Goal: Use online tool/utility: Utilize a website feature to perform a specific function

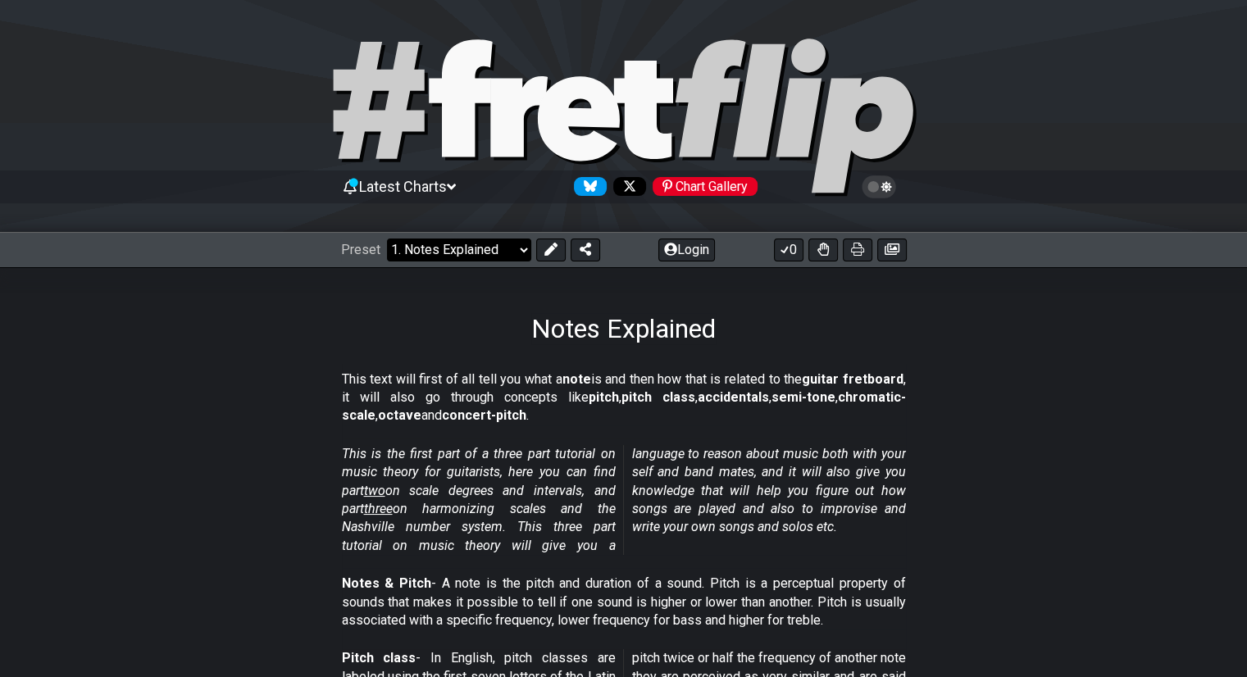
click at [512, 252] on select "Welcome to #fretflip! Initial Preset Custom Preset Minor Pentatonic Major Penta…" at bounding box center [459, 250] width 144 height 23
click at [387, 239] on select "Welcome to #fretflip! Initial Preset Custom Preset Minor Pentatonic Major Penta…" at bounding box center [459, 250] width 144 height 23
select select "/welcome"
select select "C"
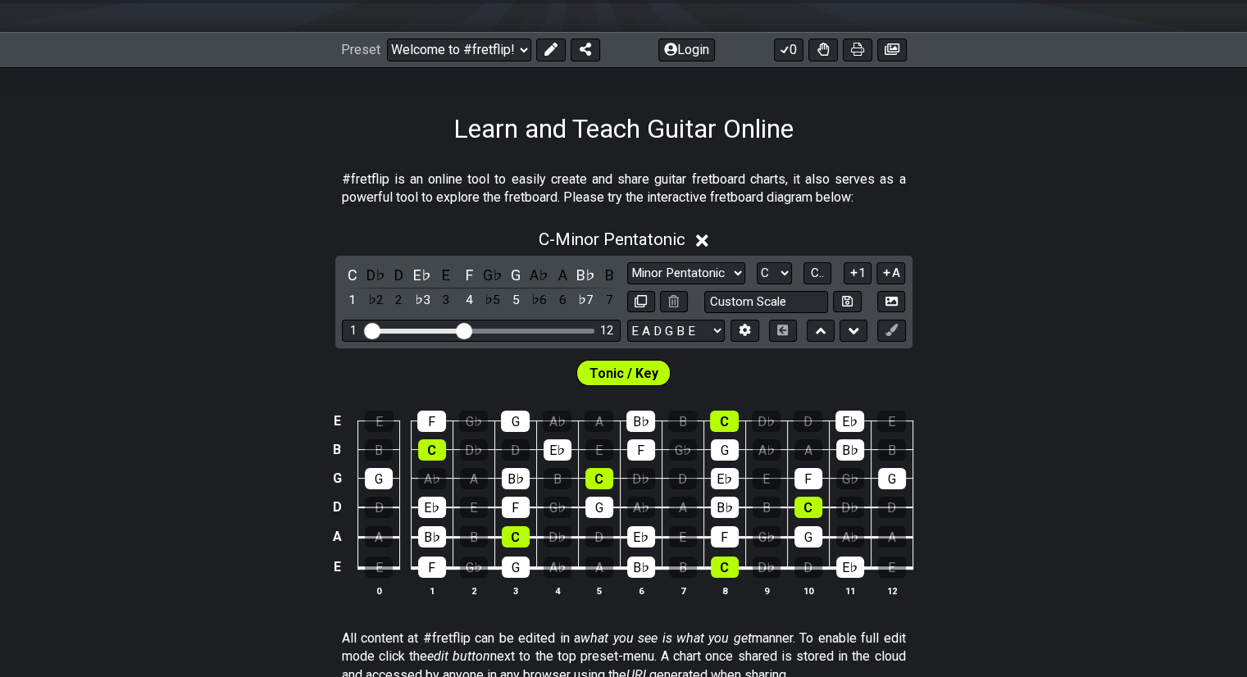
scroll to position [202, 0]
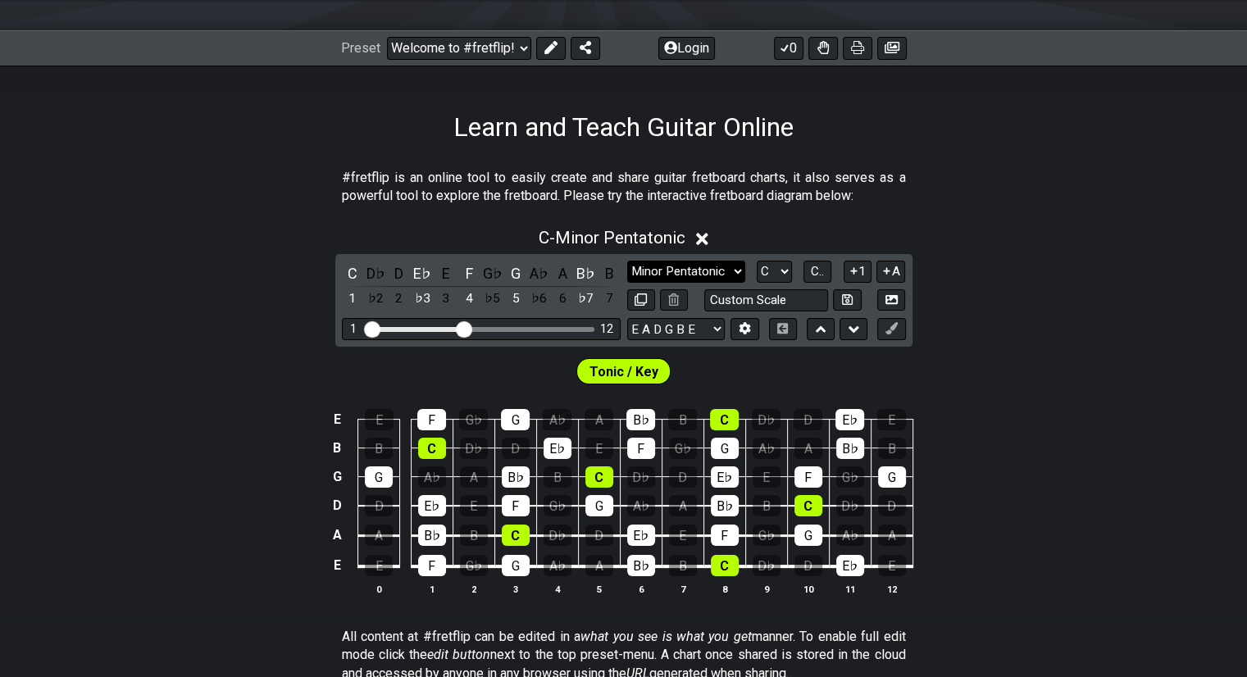
click at [715, 271] on select "Minor Pentatonic Click to edit Minor Pentatonic Major Pentatonic Minor Blues Ma…" at bounding box center [686, 272] width 118 height 22
select select "Major Pentatonic"
click at [627, 261] on select "Minor Pentatonic Click to edit Minor Pentatonic Major Pentatonic Minor Blues Ma…" at bounding box center [686, 272] width 118 height 22
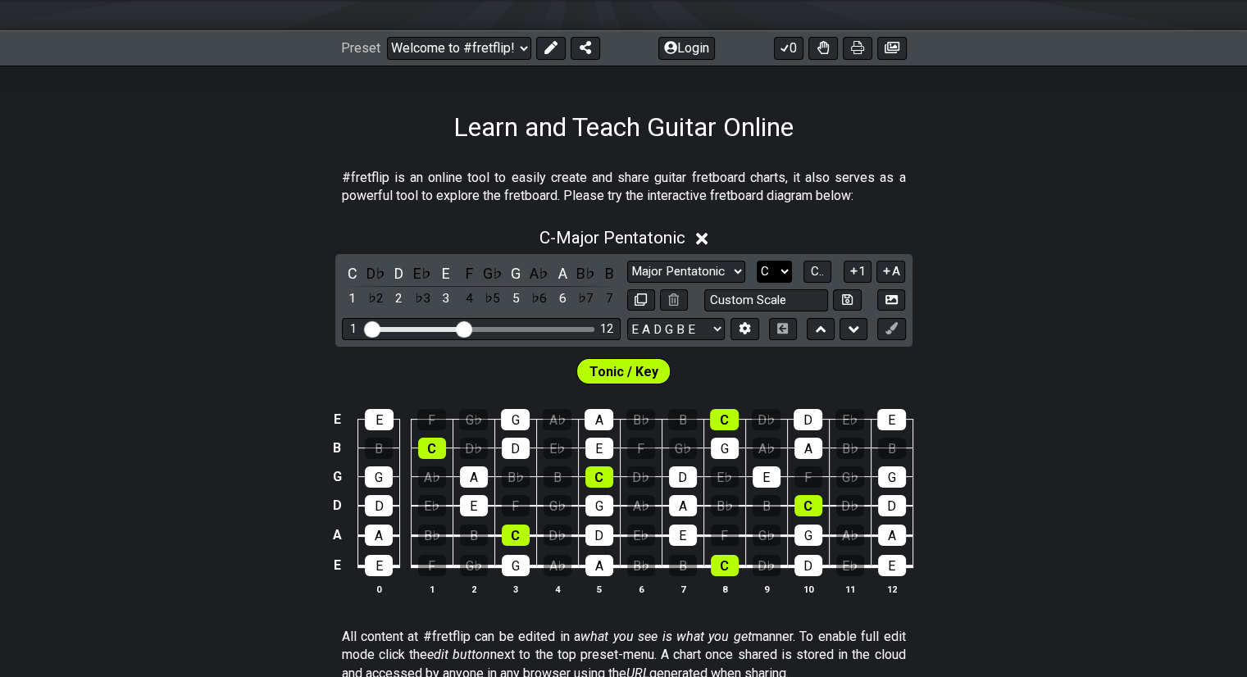
click at [776, 273] on select "A♭ A A♯ B♭ B C C♯ D♭ D D♯ E♭ E F F♯ G♭ G G♯" at bounding box center [774, 272] width 35 height 22
click at [757, 261] on select "A♭ A A♯ B♭ B C C♯ D♭ D D♯ E♭ E F F♯ G♭ G G♯" at bounding box center [774, 272] width 35 height 22
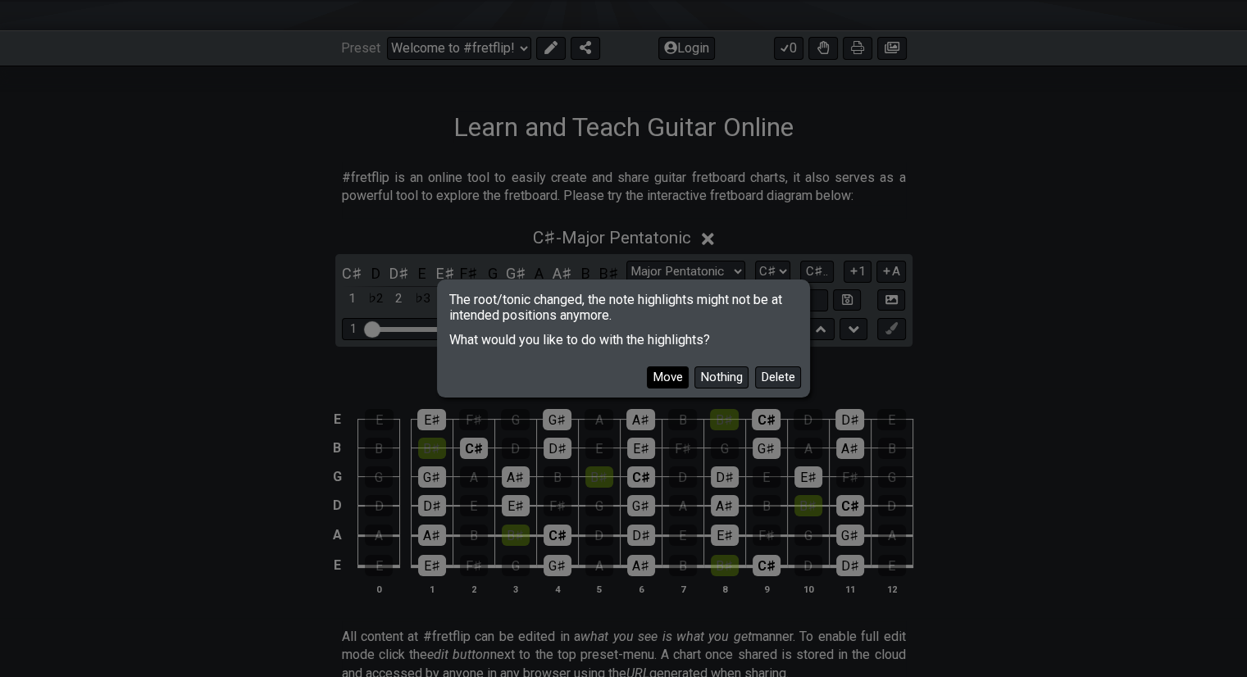
click at [676, 375] on button "Move" at bounding box center [668, 378] width 42 height 22
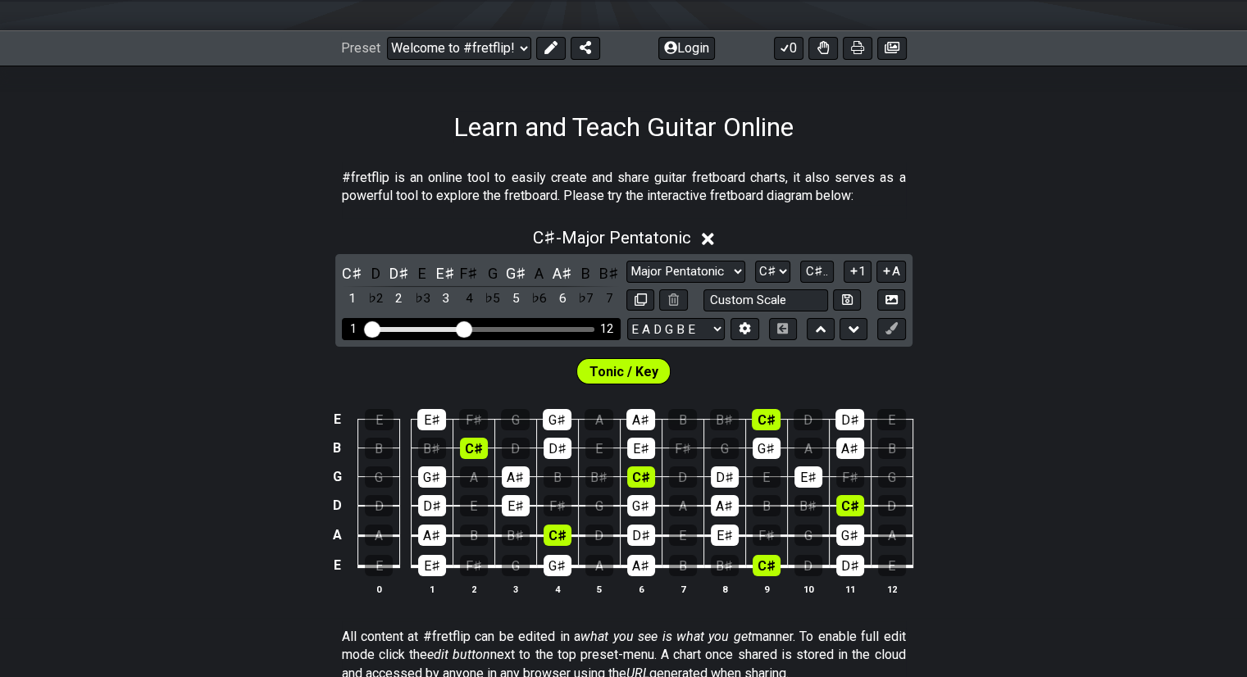
click at [503, 322] on div "1 12" at bounding box center [481, 329] width 279 height 22
drag, startPoint x: 466, startPoint y: 326, endPoint x: 531, endPoint y: 328, distance: 65.6
click at [531, 328] on input "Visible fret range" at bounding box center [481, 328] width 233 height 0
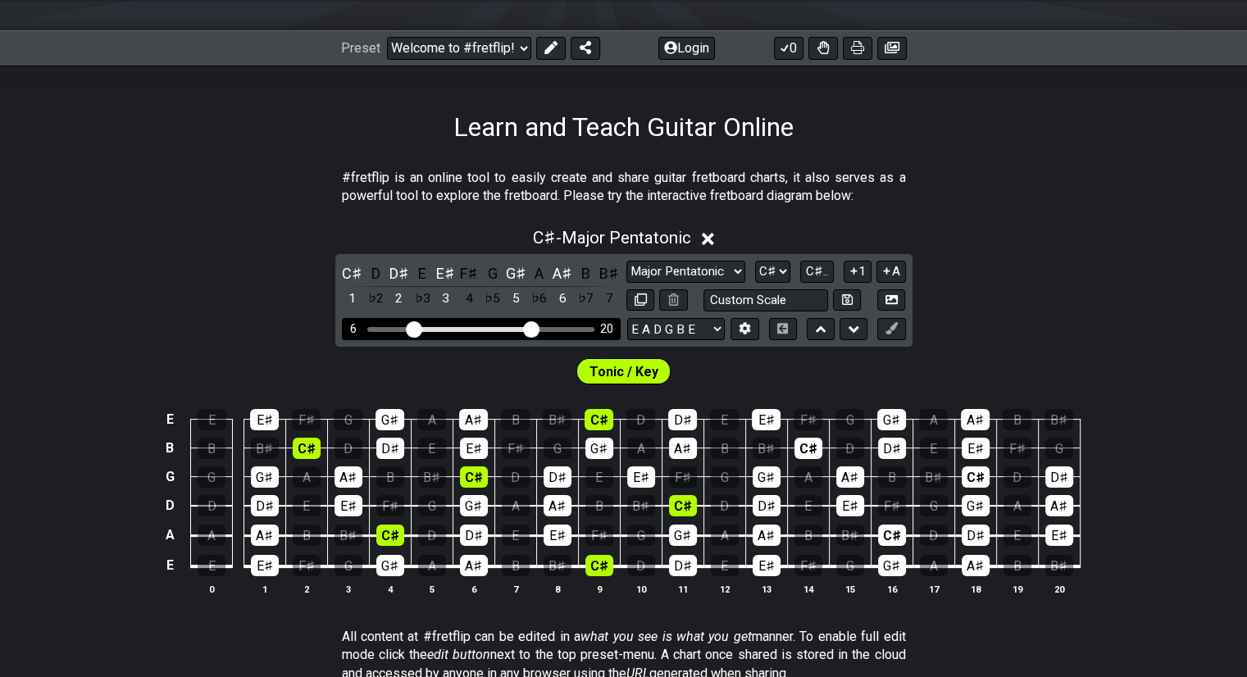
drag, startPoint x: 374, startPoint y: 326, endPoint x: 417, endPoint y: 326, distance: 42.6
click at [417, 328] on input "Visible fret range" at bounding box center [481, 328] width 233 height 0
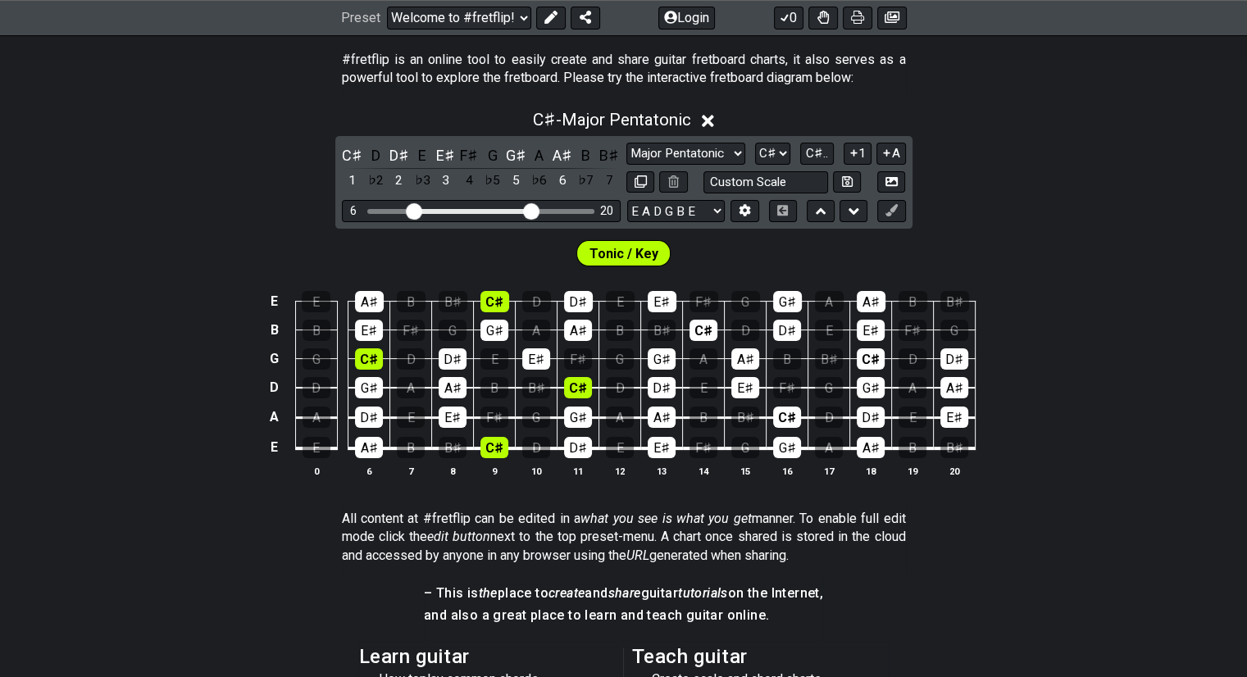
scroll to position [323, 0]
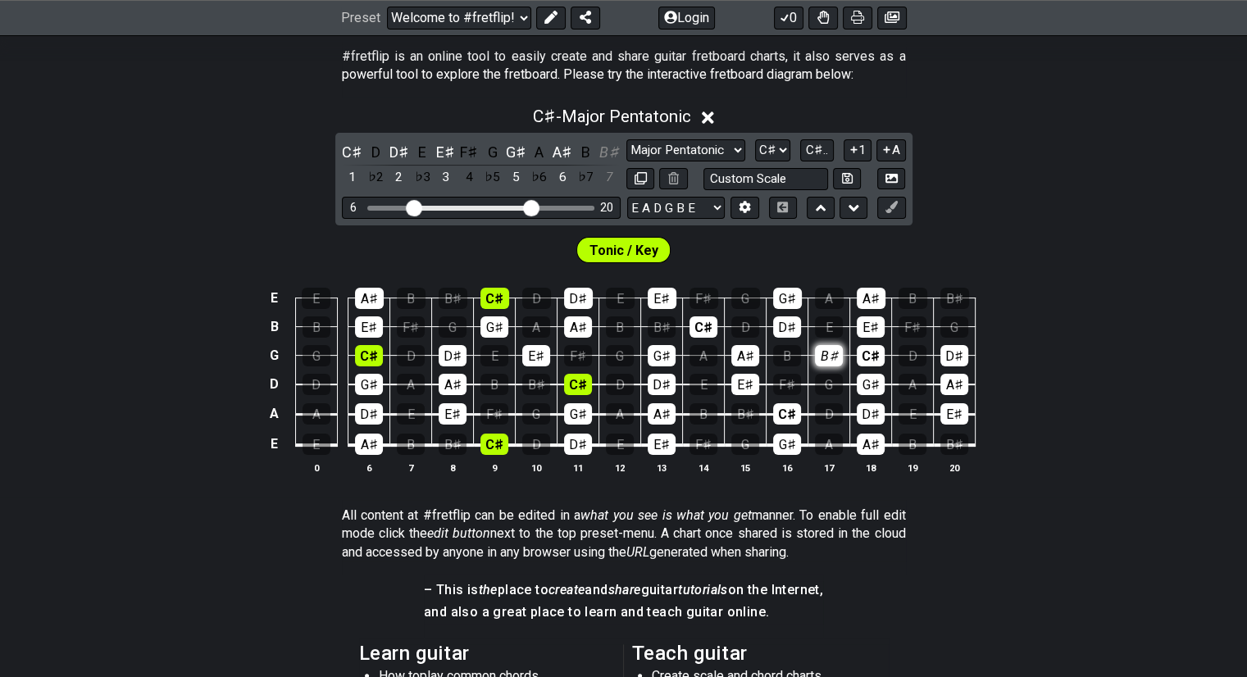
click at [825, 351] on div "B♯" at bounding box center [829, 355] width 28 height 21
click at [830, 359] on div "B♯" at bounding box center [829, 355] width 28 height 21
click at [824, 351] on div "B♯" at bounding box center [829, 355] width 28 height 21
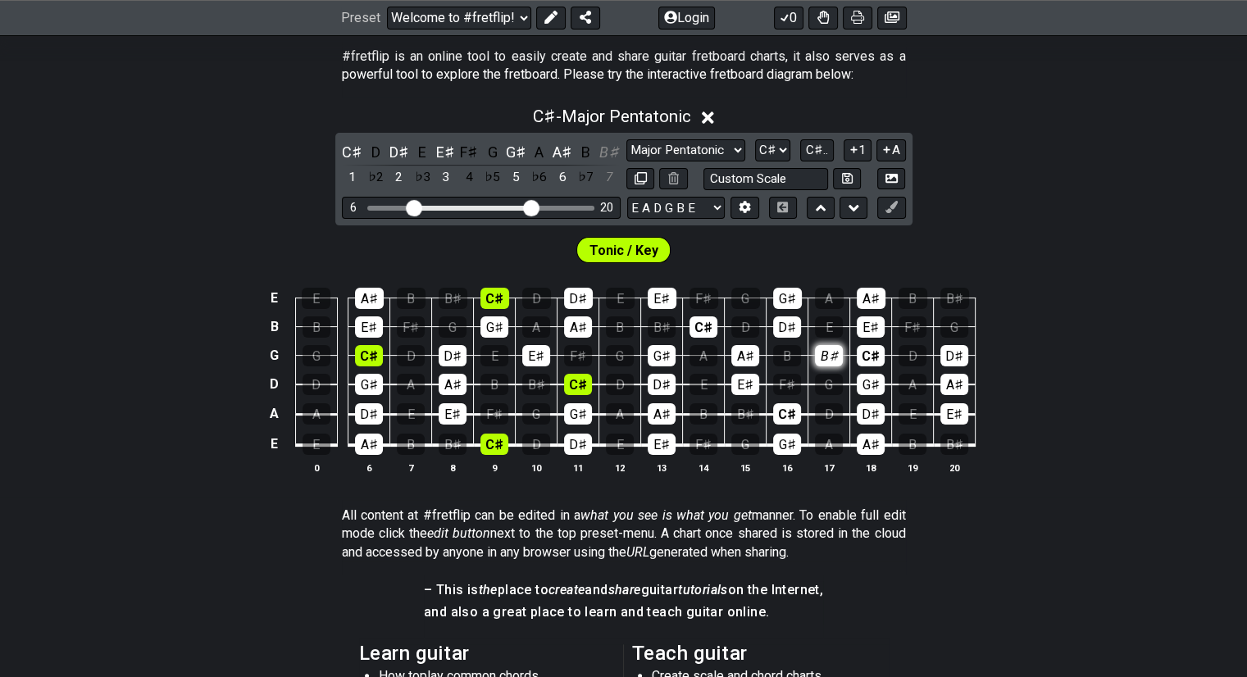
click at [836, 352] on div "B♯" at bounding box center [829, 355] width 28 height 21
click at [777, 153] on select "A♭ A A♯ B♭ B C C♯ D♭ D D♯ E♭ E F F♯ G♭ G G♯" at bounding box center [772, 150] width 35 height 22
select select "Bb"
click at [755, 139] on select "A♭ A A♯ B♭ B C C♯ D♭ D D♯ E♭ E F F♯ G♭ G G♯" at bounding box center [772, 150] width 35 height 22
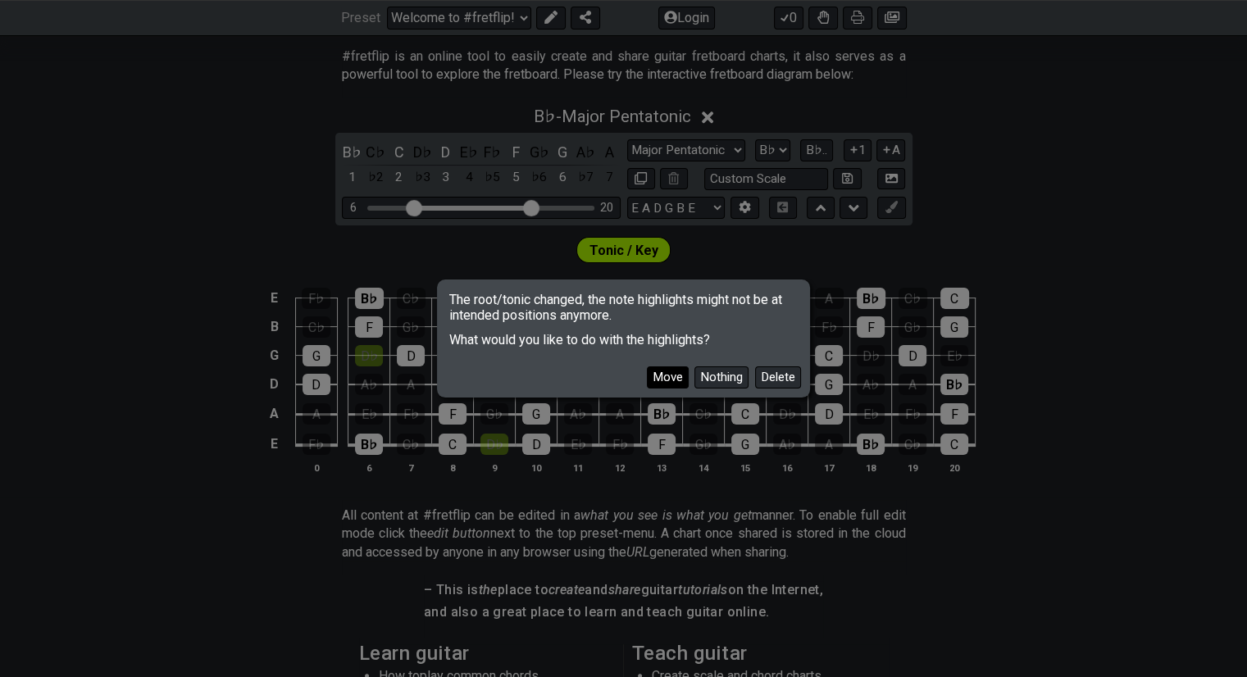
click at [671, 377] on button "Move" at bounding box center [668, 378] width 42 height 22
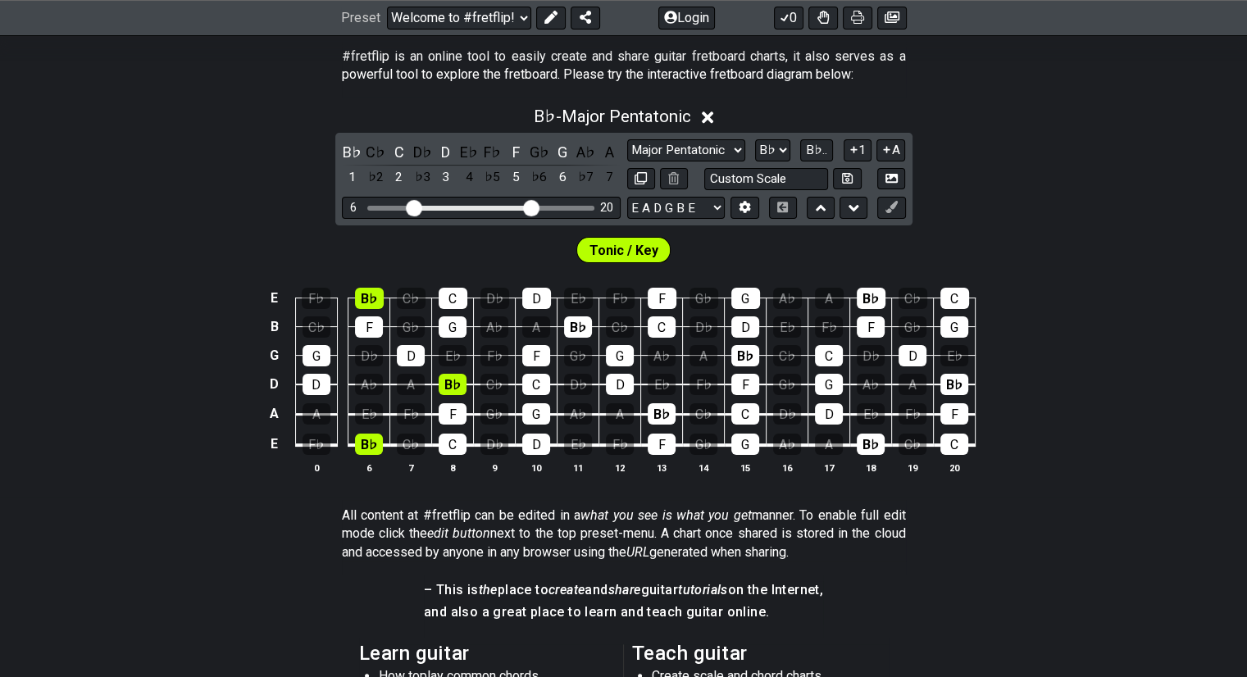
click at [711, 119] on icon at bounding box center [708, 118] width 12 height 12
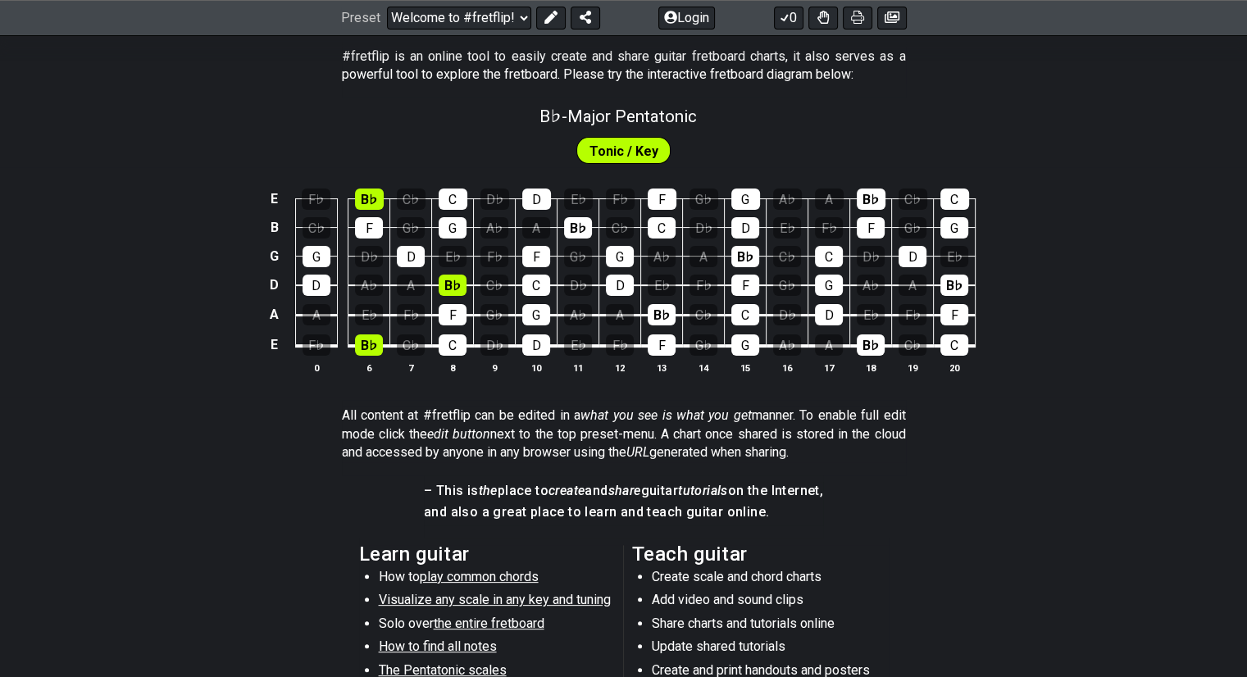
click at [635, 151] on span "Tonic / Key" at bounding box center [624, 151] width 69 height 24
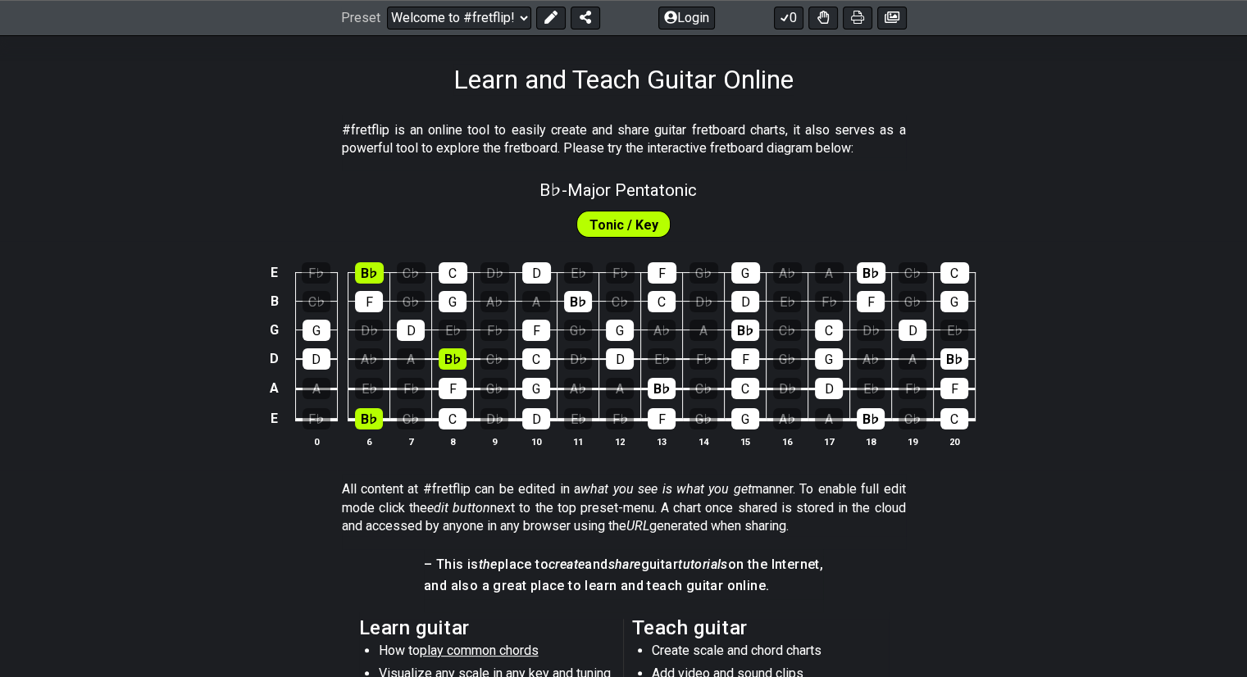
scroll to position [246, 0]
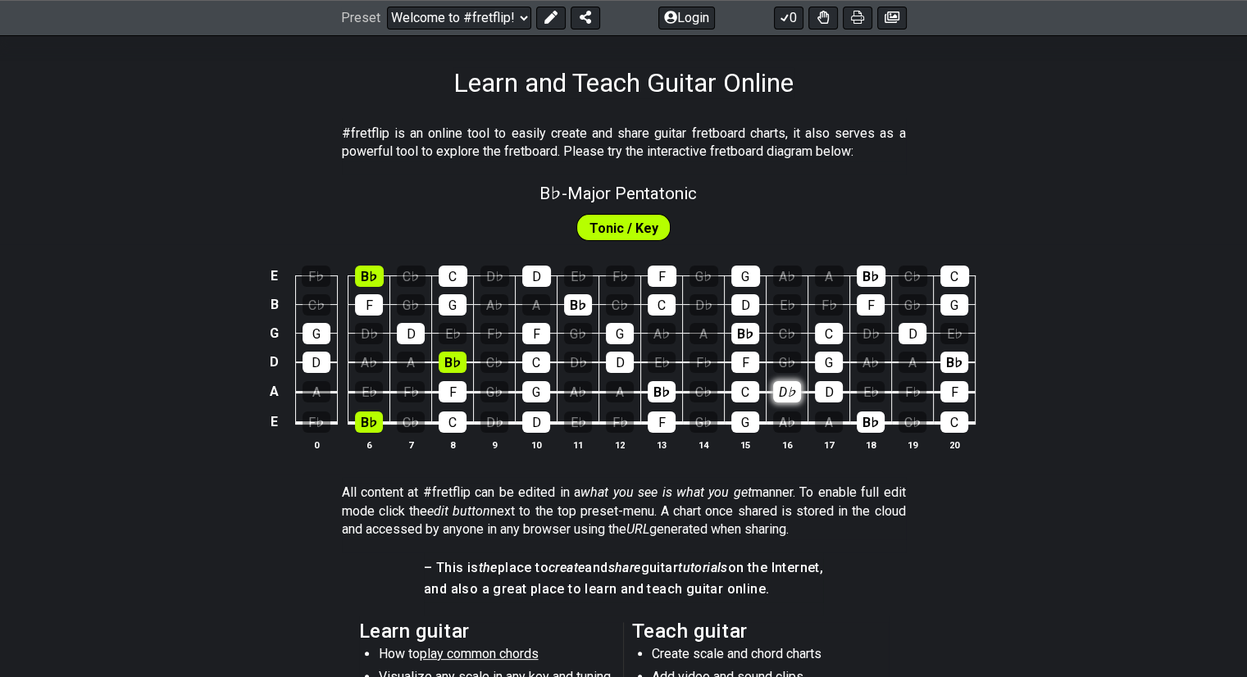
click at [788, 396] on div "D♭" at bounding box center [787, 391] width 28 height 21
click at [741, 361] on div "F" at bounding box center [745, 362] width 28 height 21
click at [749, 365] on div "F" at bounding box center [745, 362] width 28 height 21
click at [647, 201] on span "B♭ - Major Pentatonic" at bounding box center [618, 194] width 157 height 20
select select "Major Pentatonic"
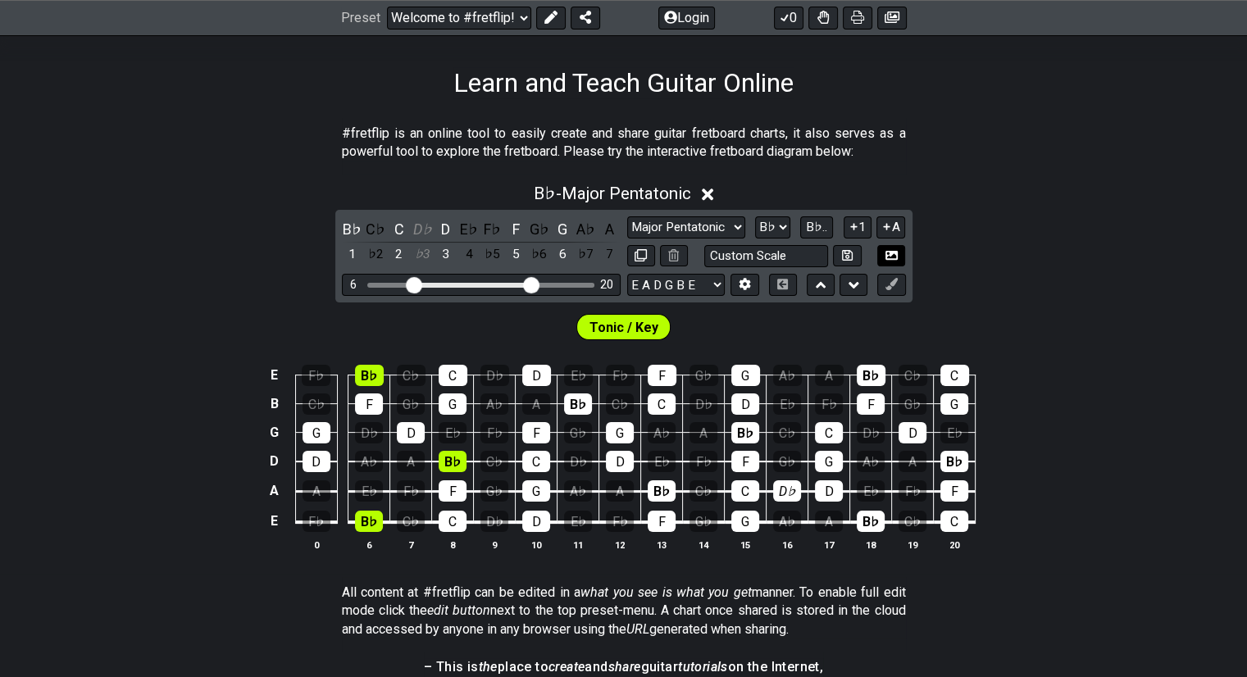
click at [903, 253] on button at bounding box center [891, 256] width 28 height 22
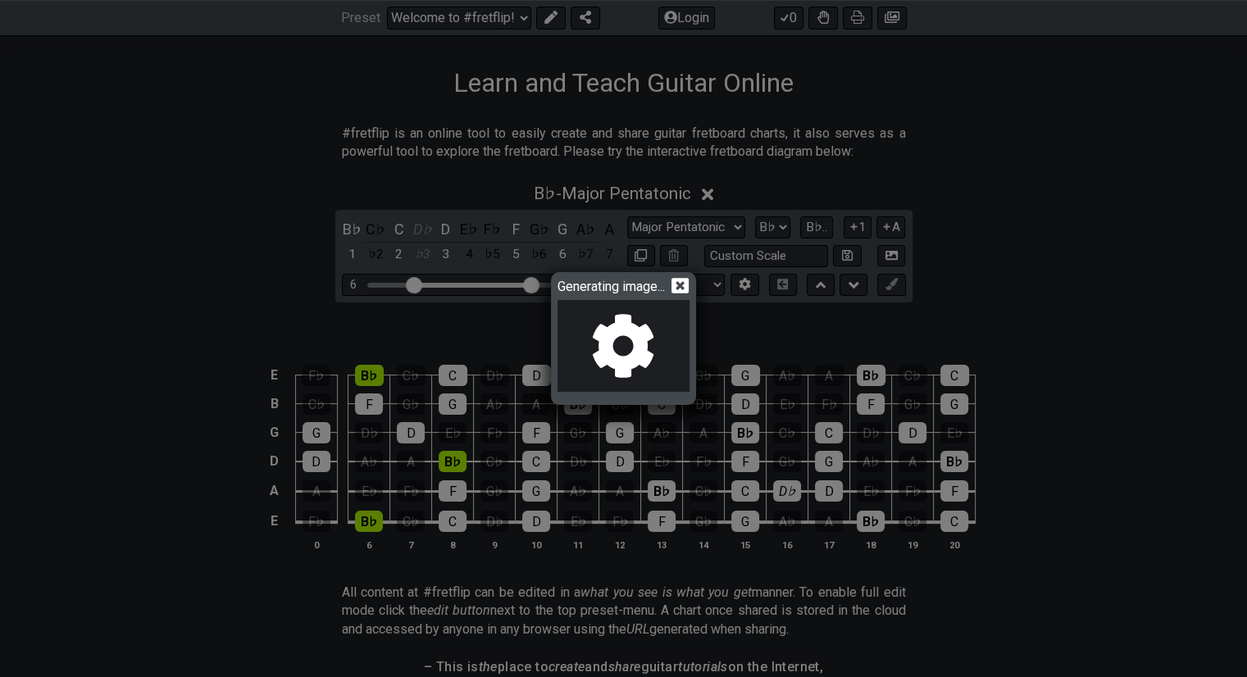
click at [685, 286] on icon at bounding box center [680, 285] width 17 height 17
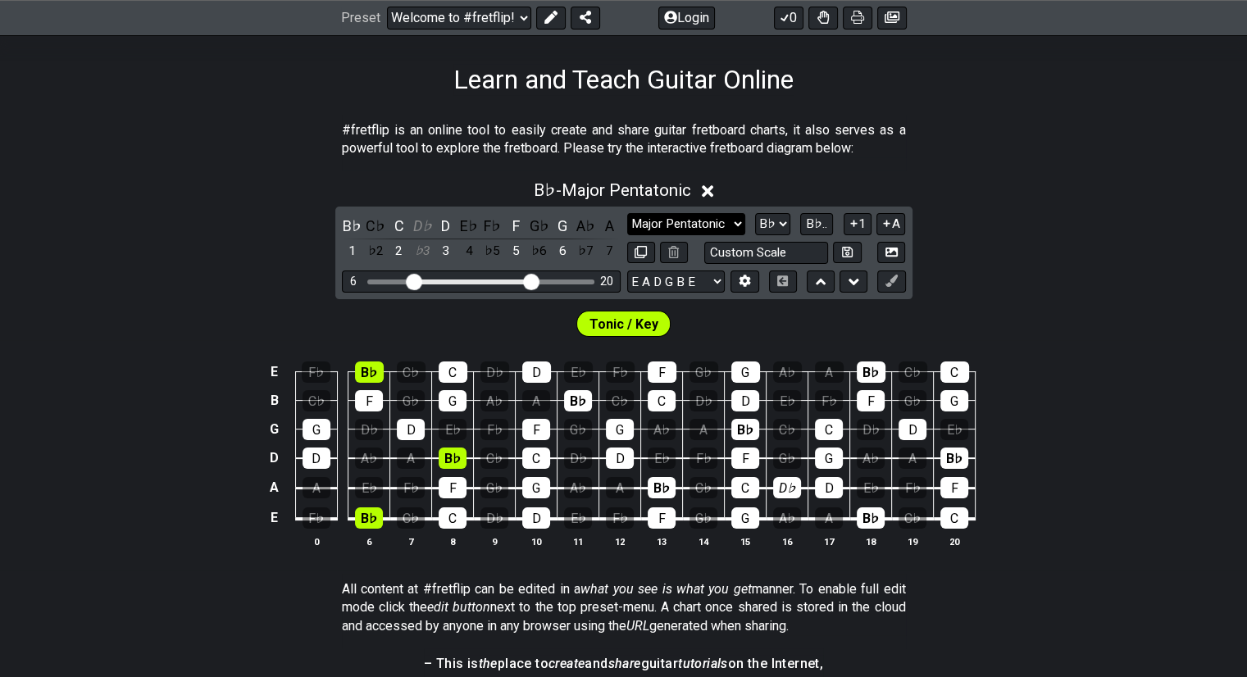
scroll to position [248, 0]
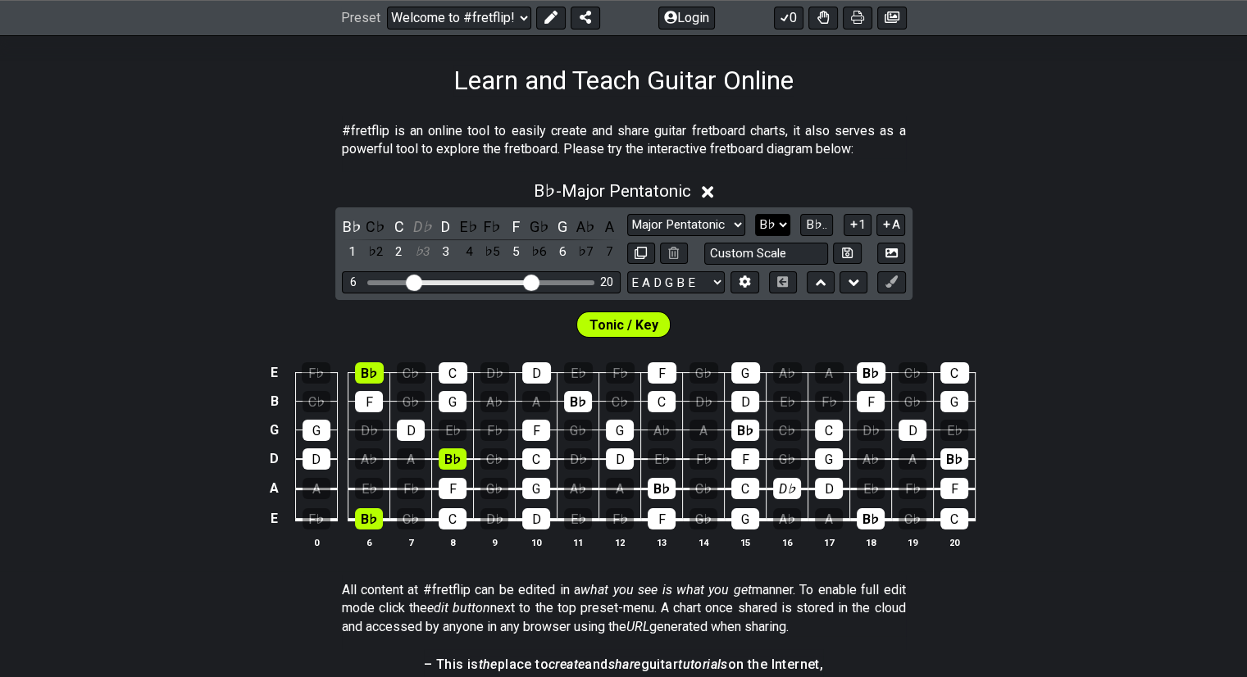
click at [771, 221] on select "A♭ A A♯ B♭ B C C♯ D♭ D D♯ E♭ E F F♯ G♭ G G♯" at bounding box center [772, 225] width 35 height 22
select select "C#"
click at [755, 214] on select "A♭ A A♯ B♭ B C C♯ D♭ D D♯ E♭ E F F♯ G♭ G G♯" at bounding box center [772, 225] width 35 height 22
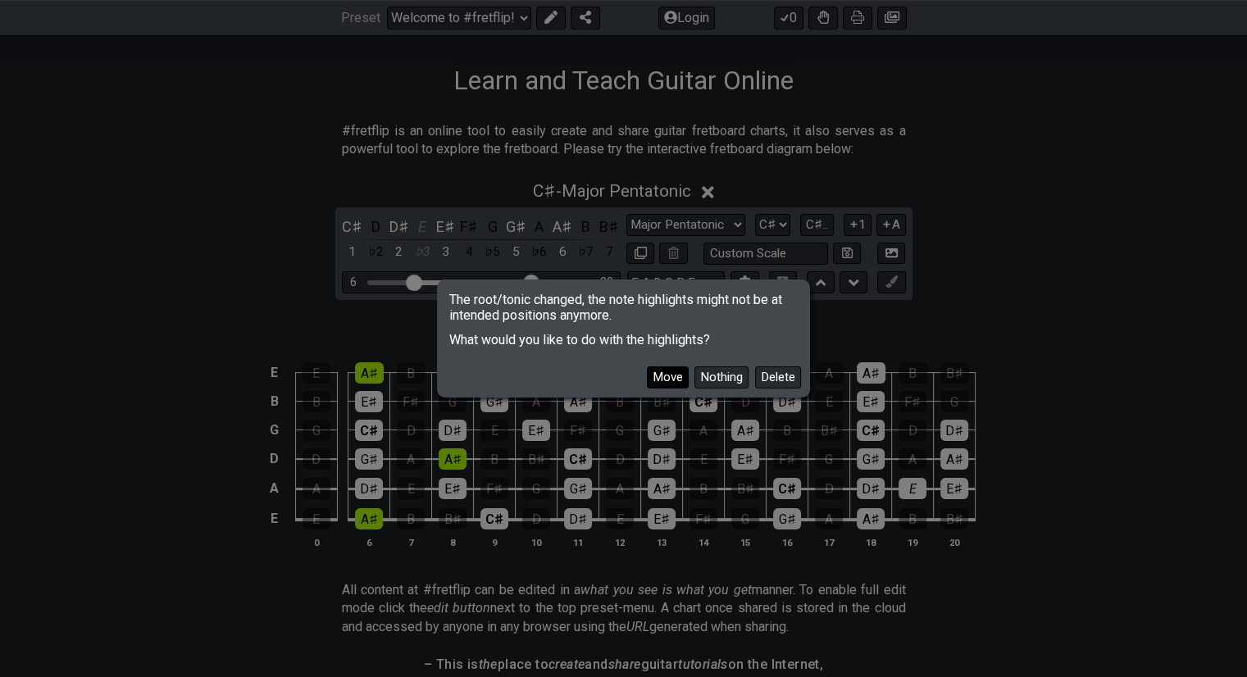
click at [679, 378] on button "Move" at bounding box center [668, 378] width 42 height 22
